Goal: Task Accomplishment & Management: Complete application form

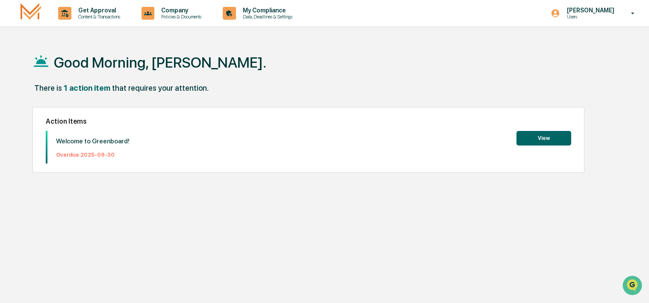
click at [534, 140] on button "View" at bounding box center [544, 138] width 55 height 15
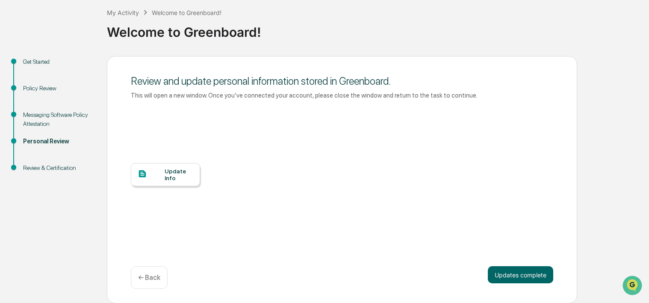
scroll to position [46, 0]
click at [188, 174] on div "Update Info" at bounding box center [179, 174] width 29 height 14
click at [534, 277] on button "Updates complete" at bounding box center [520, 274] width 65 height 17
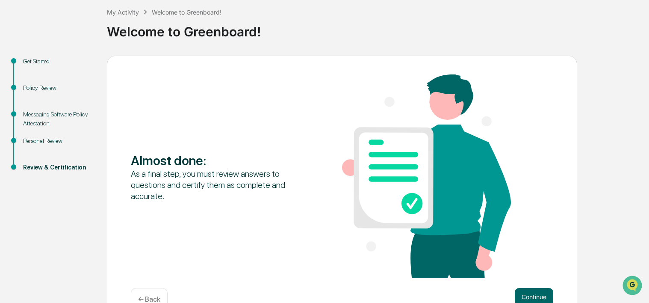
scroll to position [68, 0]
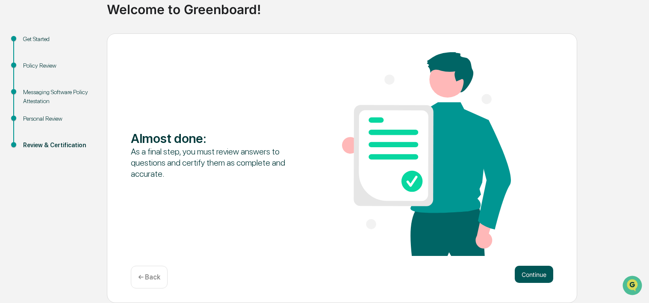
click at [520, 275] on button "Continue" at bounding box center [534, 274] width 38 height 17
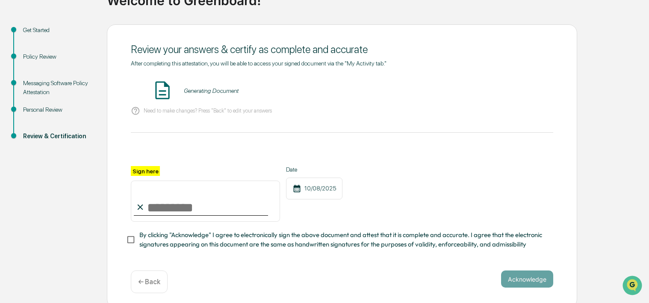
scroll to position [85, 0]
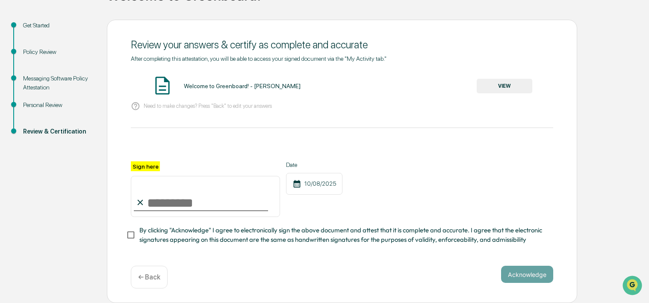
click at [174, 198] on input "Sign here" at bounding box center [205, 196] width 149 height 41
type input "**********"
click at [518, 276] on button "Acknowledge" at bounding box center [527, 274] width 52 height 17
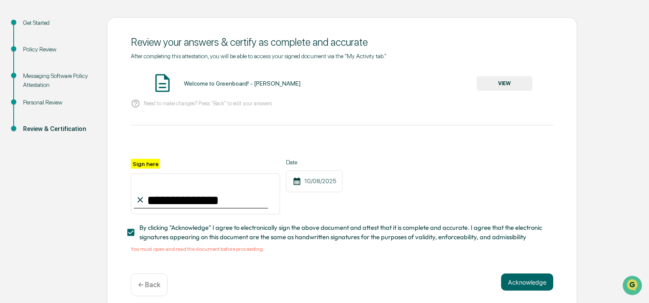
click at [504, 85] on button "VIEW" at bounding box center [505, 83] width 56 height 15
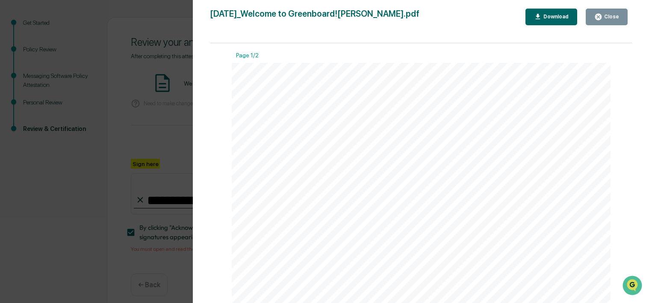
click at [562, 19] on div "Download" at bounding box center [555, 17] width 27 height 6
click at [560, 15] on div "Download" at bounding box center [555, 17] width 27 height 6
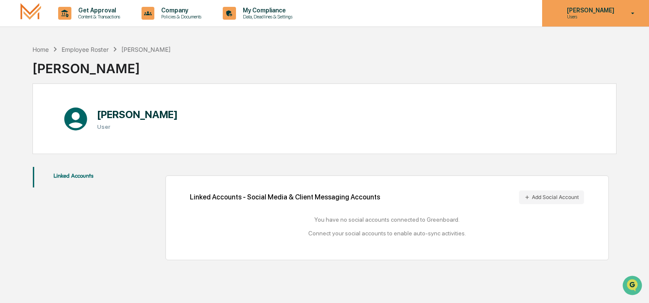
click at [596, 18] on p "Users" at bounding box center [589, 17] width 59 height 6
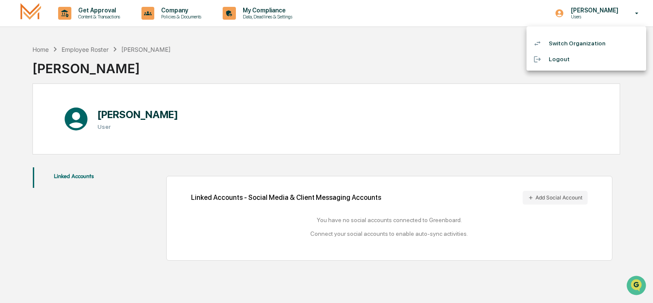
click at [31, 15] on div at bounding box center [326, 151] width 653 height 303
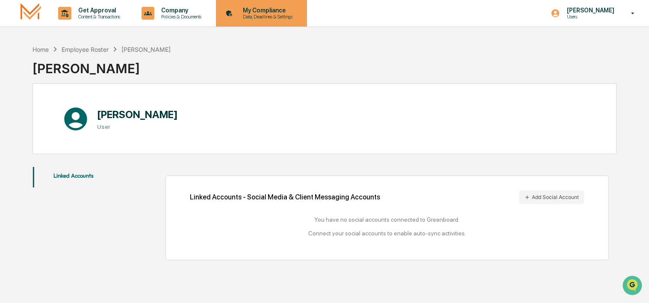
click at [279, 18] on p "Data, Deadlines & Settings" at bounding box center [266, 17] width 61 height 6
click at [273, 13] on p "My Compliance" at bounding box center [266, 10] width 61 height 7
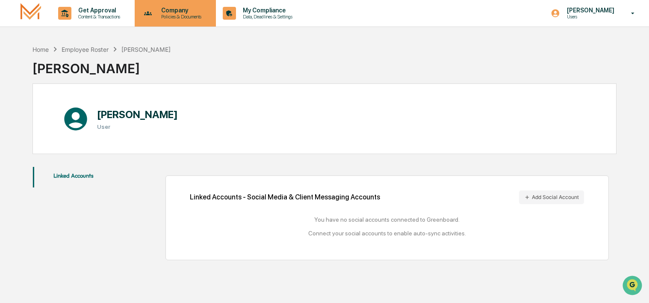
click at [189, 13] on p "Company" at bounding box center [179, 10] width 51 height 7
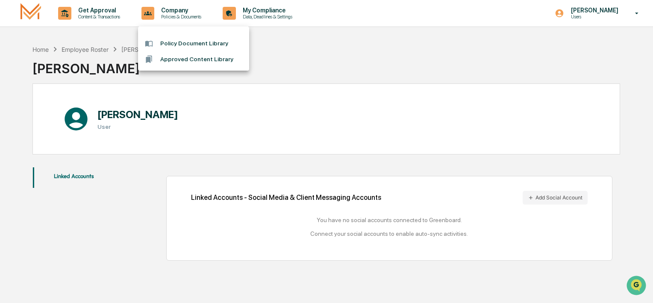
click at [30, 12] on div at bounding box center [326, 151] width 653 height 303
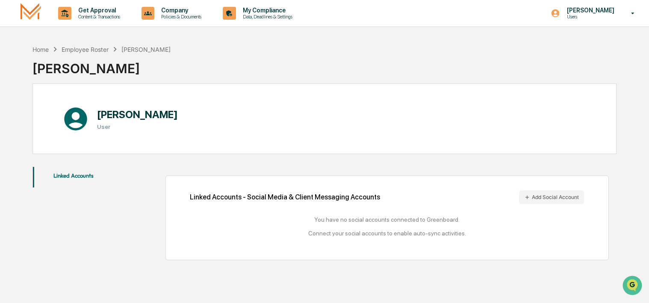
click at [39, 8] on img at bounding box center [31, 13] width 21 height 20
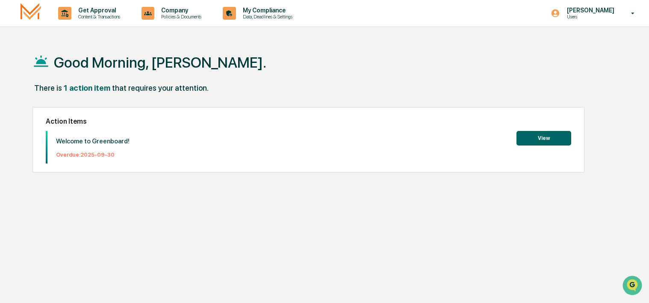
click at [520, 139] on button "View" at bounding box center [544, 138] width 55 height 15
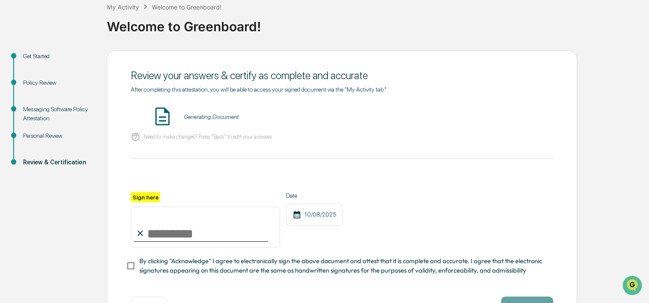
scroll to position [85, 0]
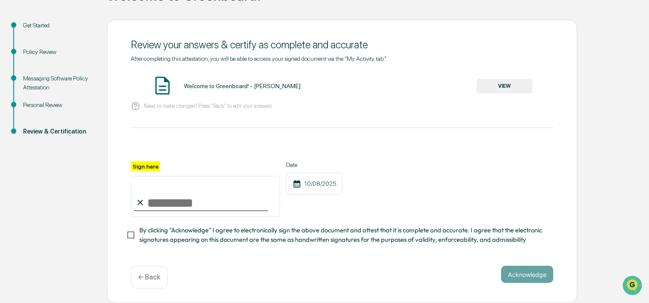
click at [186, 197] on input "Sign here" at bounding box center [205, 196] width 149 height 41
click at [181, 199] on input "Sign here" at bounding box center [205, 196] width 149 height 41
type input "**********"
click at [499, 84] on button "VIEW" at bounding box center [505, 86] width 56 height 15
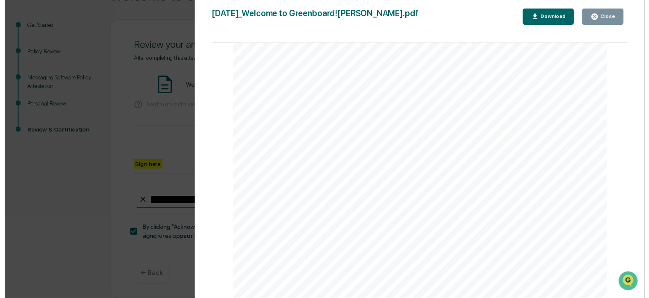
scroll to position [0, 0]
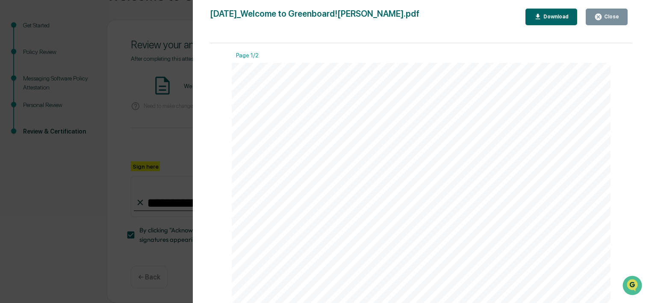
click at [608, 16] on div "Close" at bounding box center [610, 17] width 17 height 6
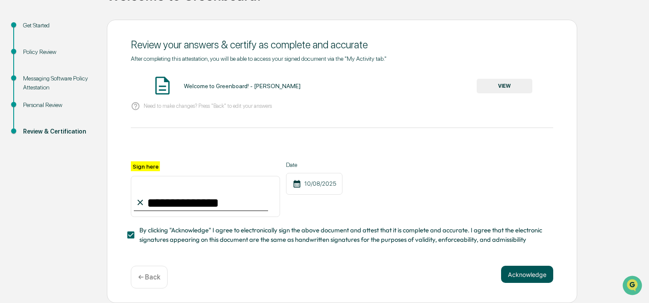
click at [528, 274] on button "Acknowledge" at bounding box center [527, 274] width 52 height 17
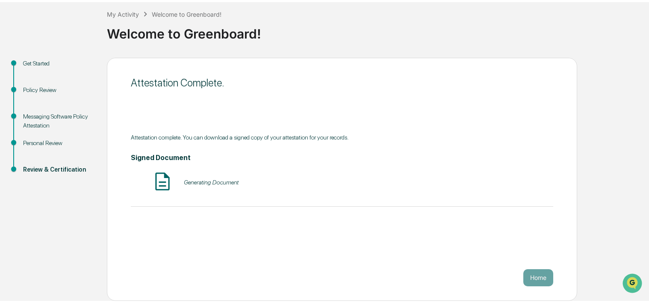
scroll to position [42, 0]
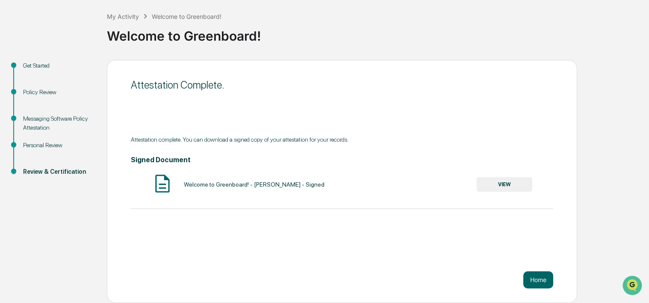
click at [506, 186] on button "VIEW" at bounding box center [505, 184] width 56 height 15
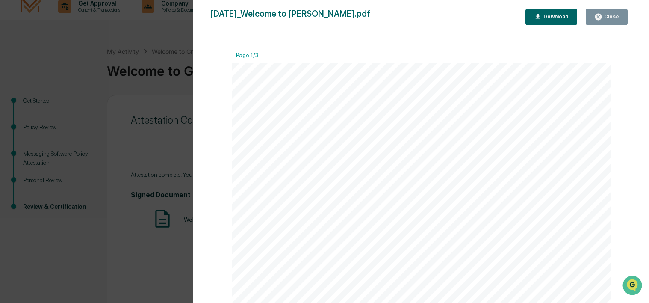
scroll to position [0, 0]
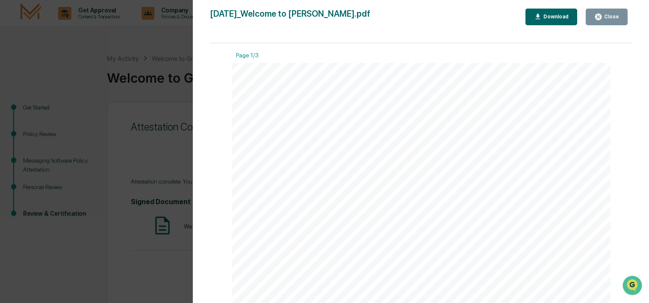
click at [566, 18] on div "Download" at bounding box center [555, 17] width 27 height 6
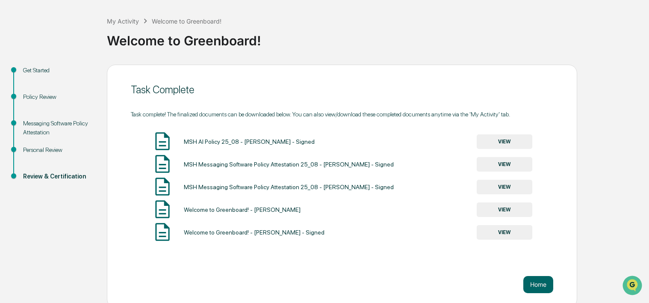
scroll to position [42, 0]
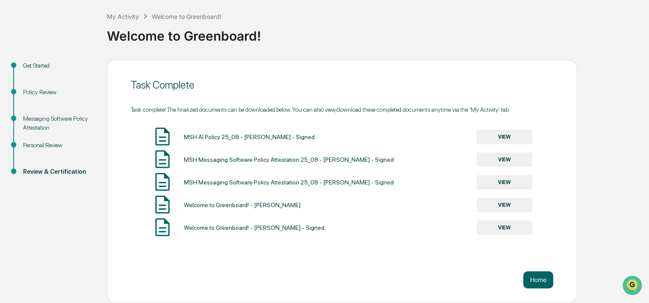
click at [495, 209] on button "VIEW" at bounding box center [505, 205] width 56 height 15
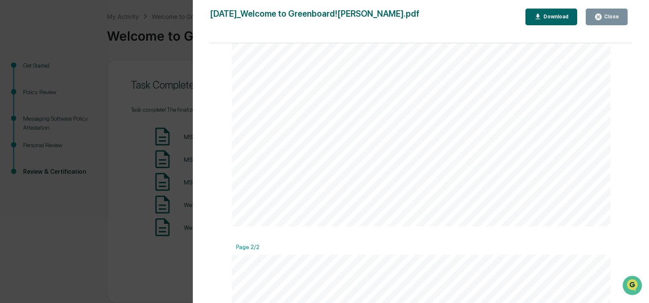
scroll to position [262, 0]
